Goal: Information Seeking & Learning: Learn about a topic

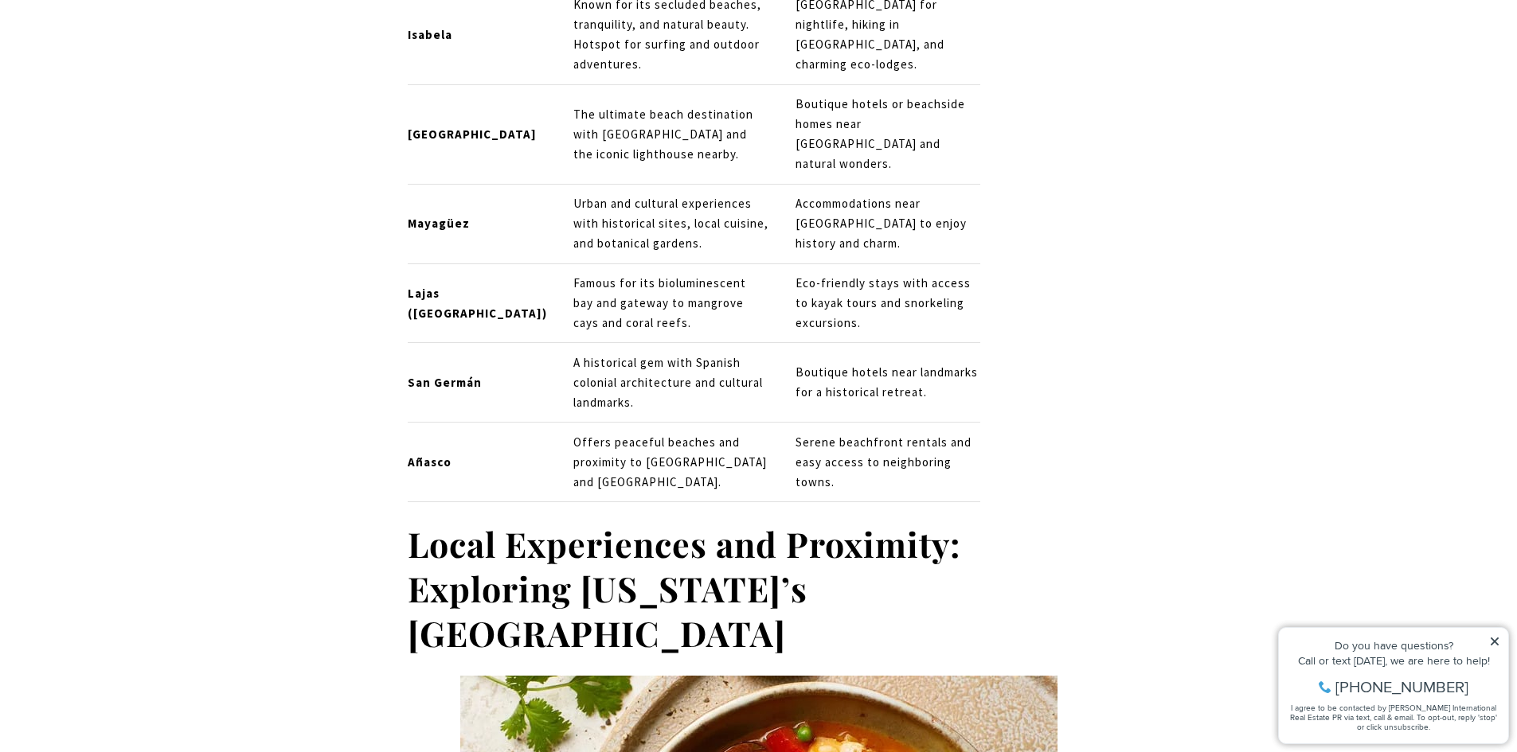
scroll to position [2309, 0]
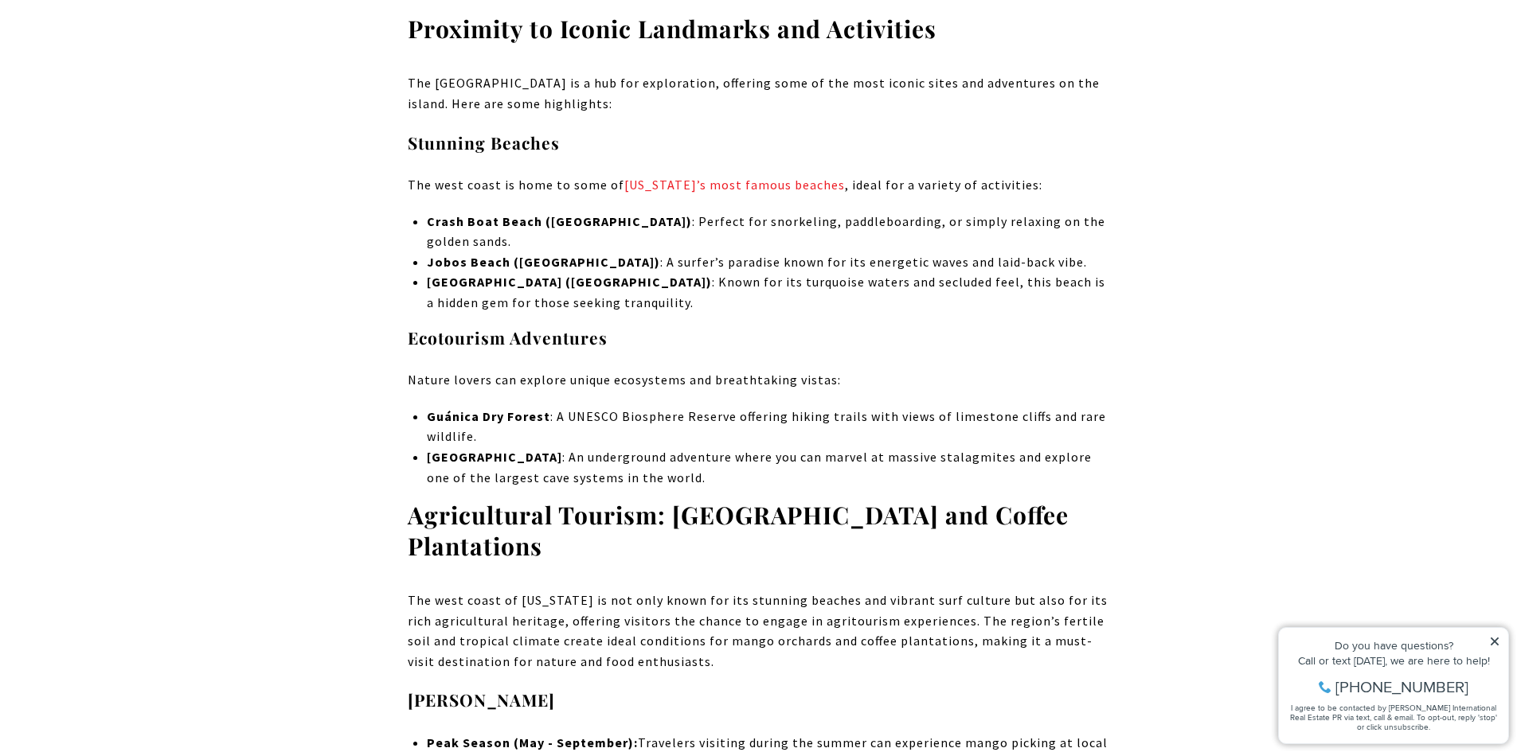
scroll to position [4697, 0]
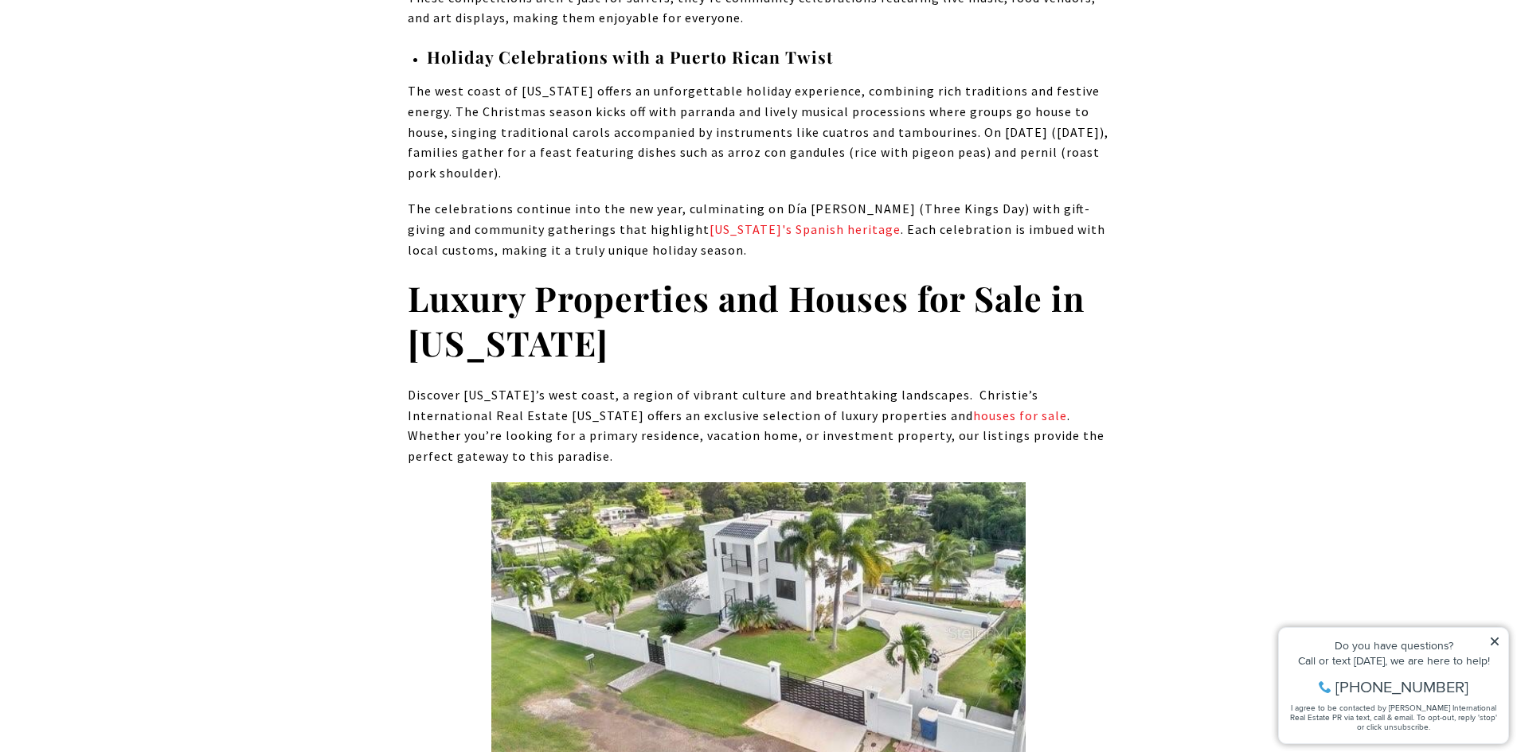
scroll to position [9075, 0]
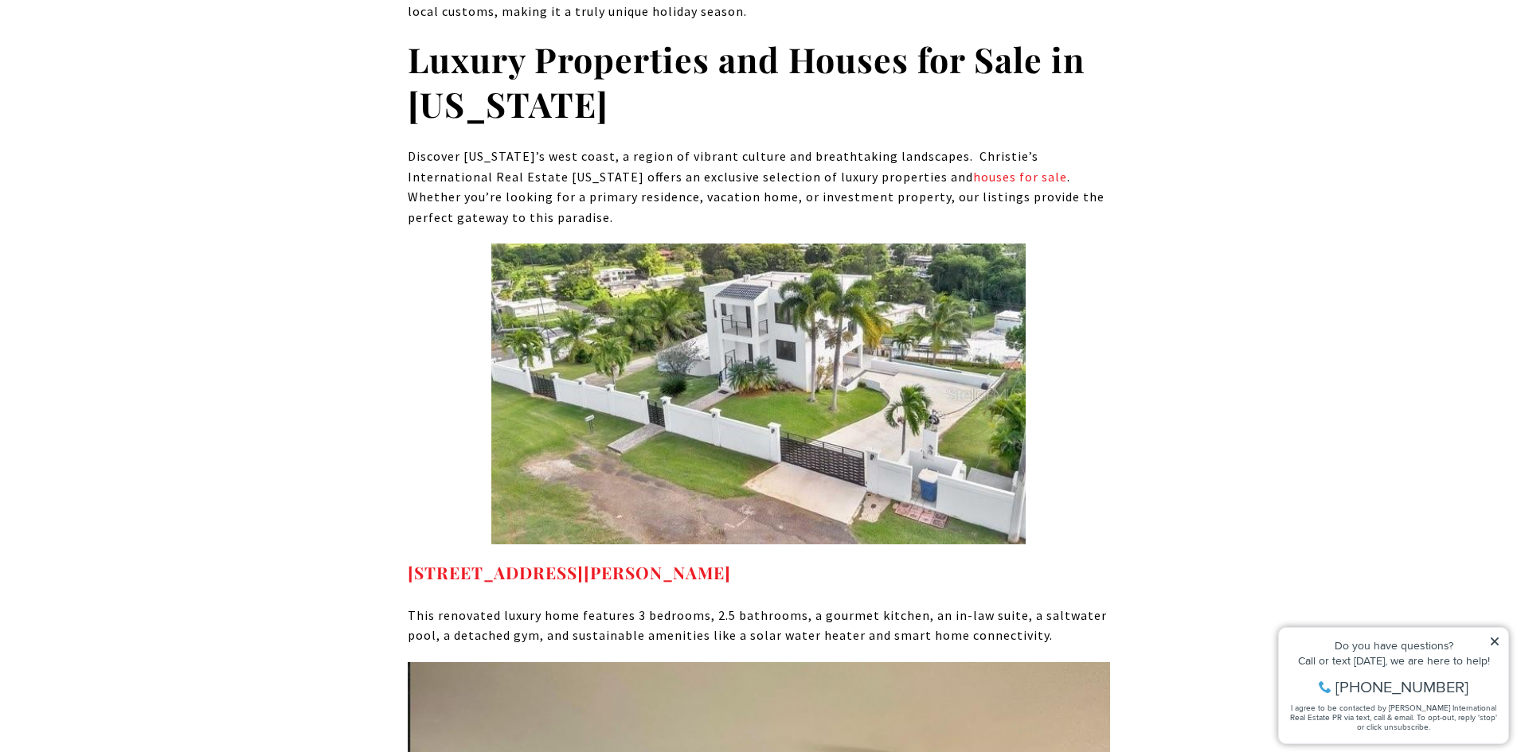
drag, startPoint x: 221, startPoint y: 664, endPoint x: 224, endPoint y: 627, distance: 37.6
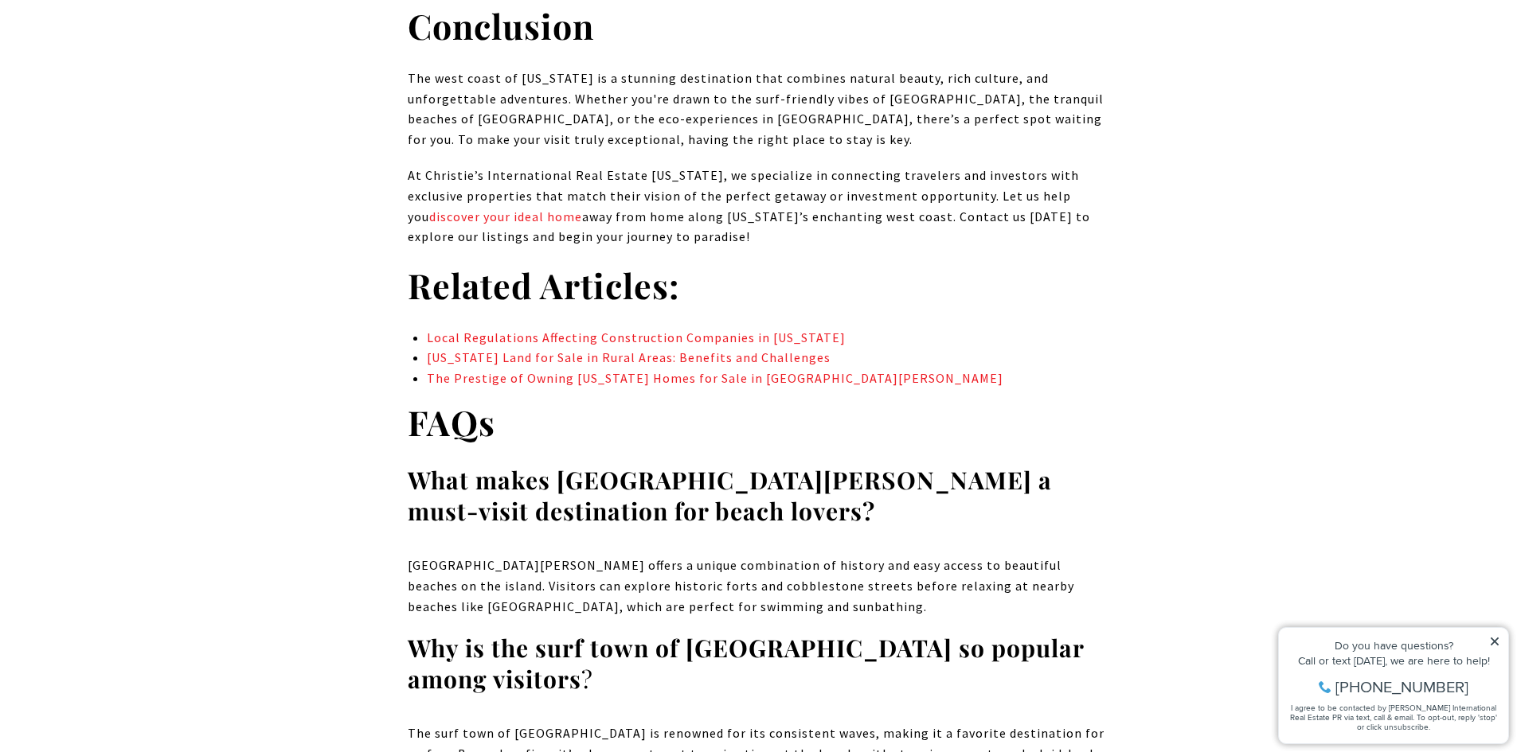
scroll to position [10986, 0]
